Goal: Information Seeking & Learning: Learn about a topic

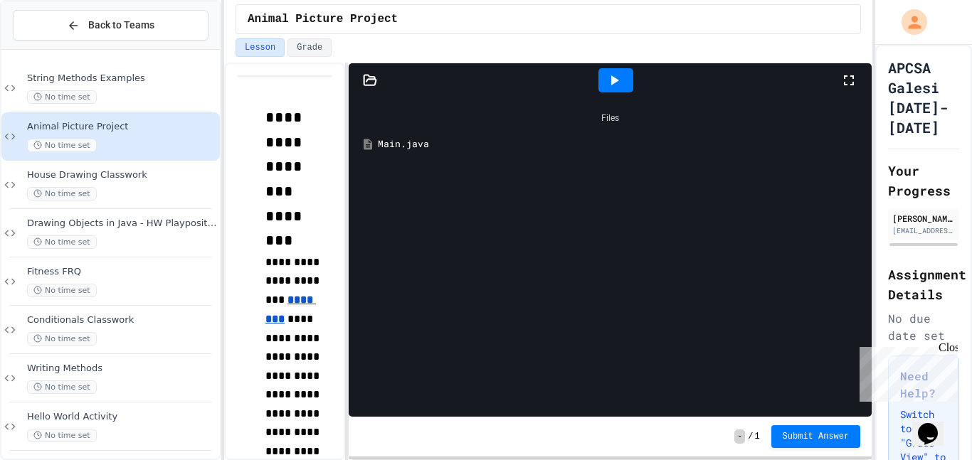
click at [124, 149] on div "No time set" at bounding box center [122, 146] width 190 height 14
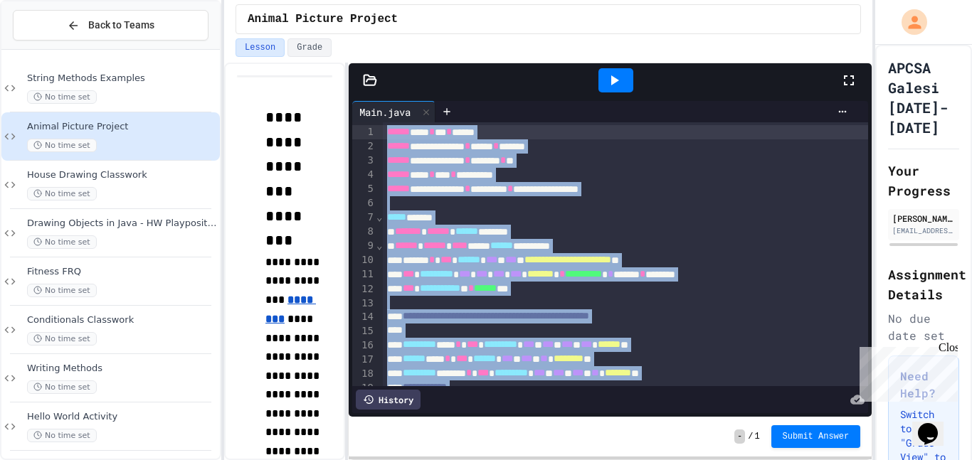
drag, startPoint x: 414, startPoint y: 378, endPoint x: 389, endPoint y: 1, distance: 378.0
click at [389, 1] on div "**********" at bounding box center [548, 230] width 648 height 460
click at [464, 204] on div at bounding box center [626, 203] width 487 height 14
